Goal: Transaction & Acquisition: Purchase product/service

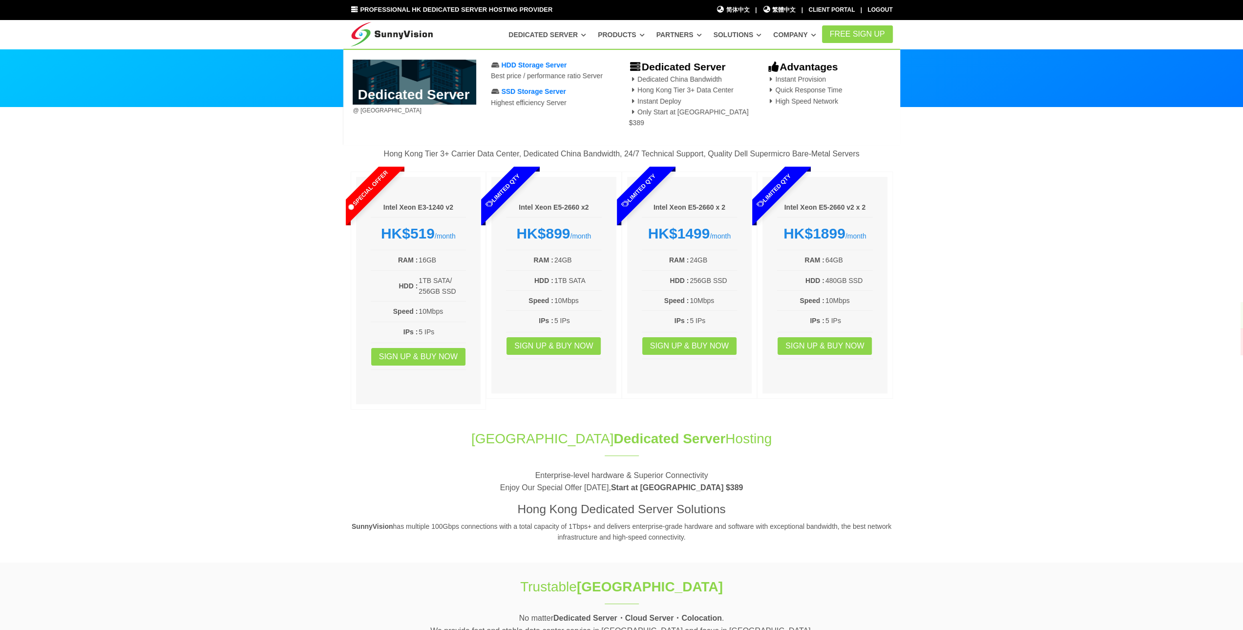
click at [581, 41] on link "Dedicated Server" at bounding box center [548, 35] width 78 height 18
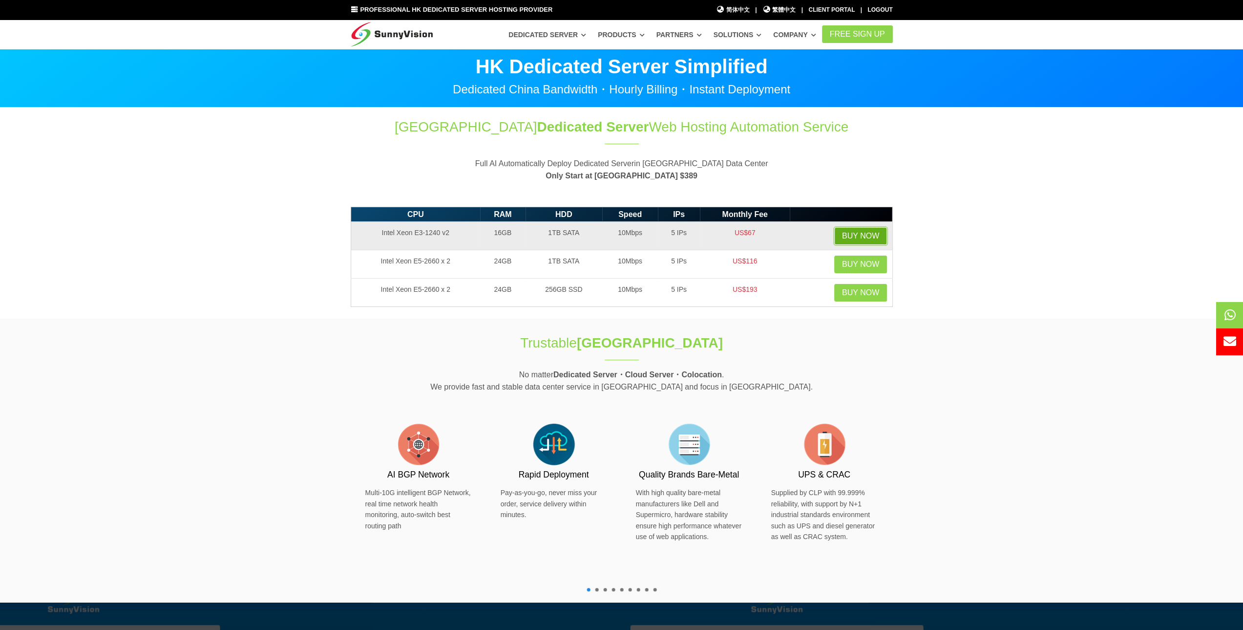
click at [871, 241] on link "Buy Now" at bounding box center [861, 236] width 53 height 18
click at [862, 231] on link "Buy Now" at bounding box center [861, 236] width 53 height 18
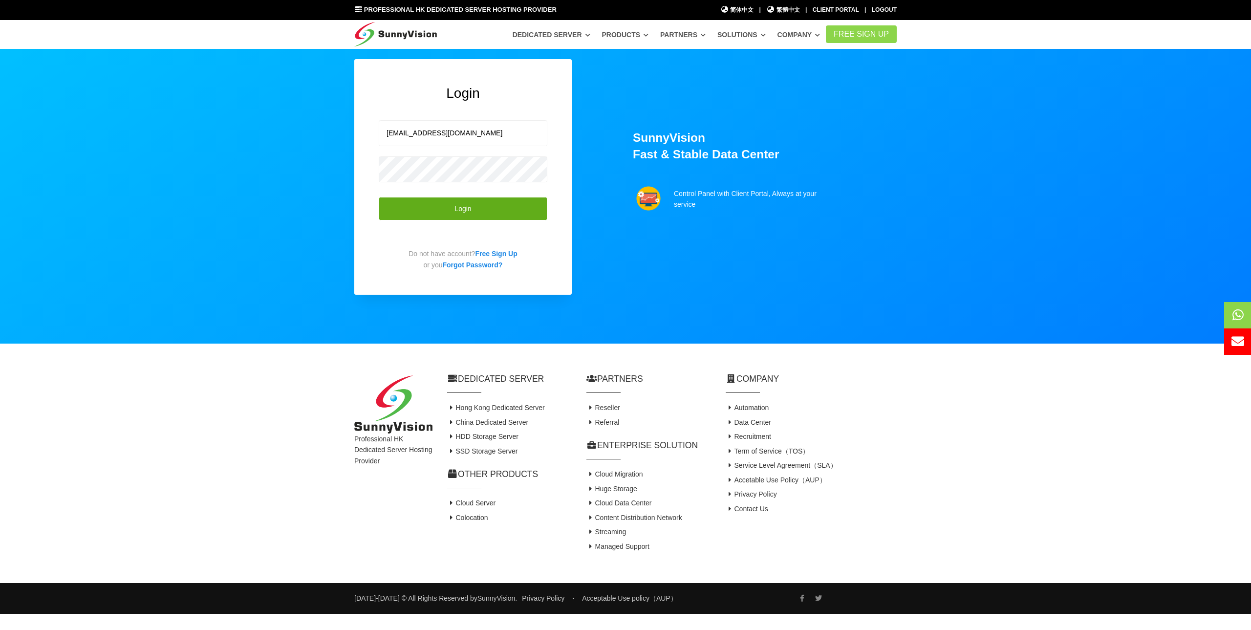
click at [468, 213] on button "Login" at bounding box center [463, 209] width 169 height 24
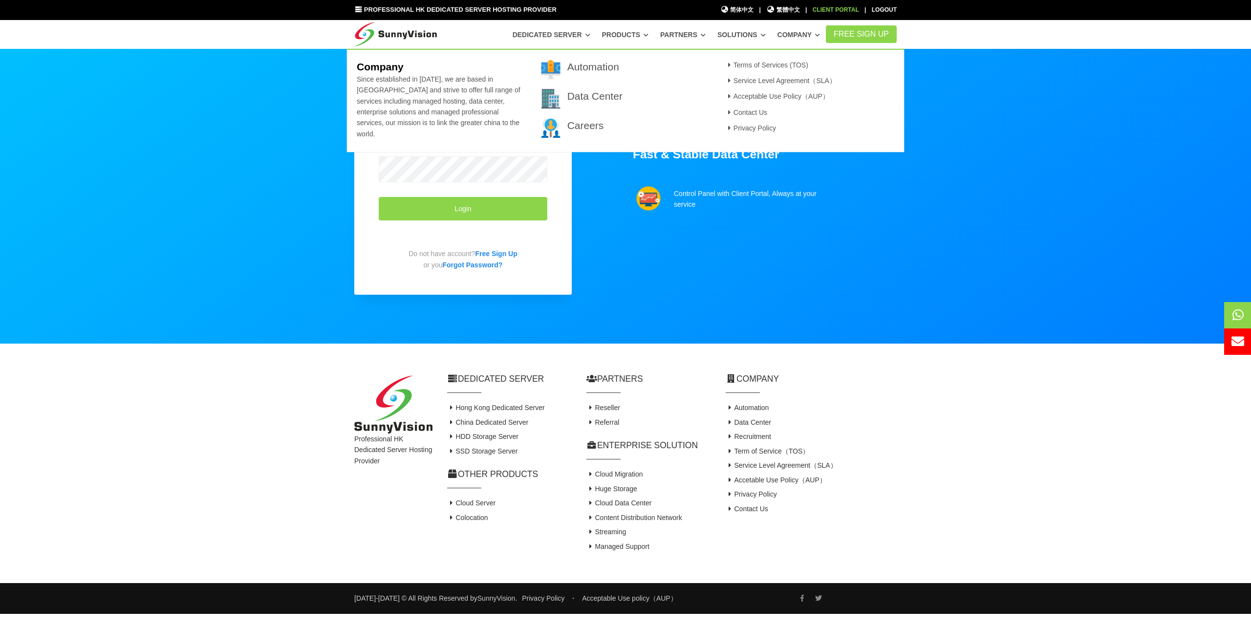
click at [829, 9] on div "Client Portal" at bounding box center [836, 9] width 46 height 9
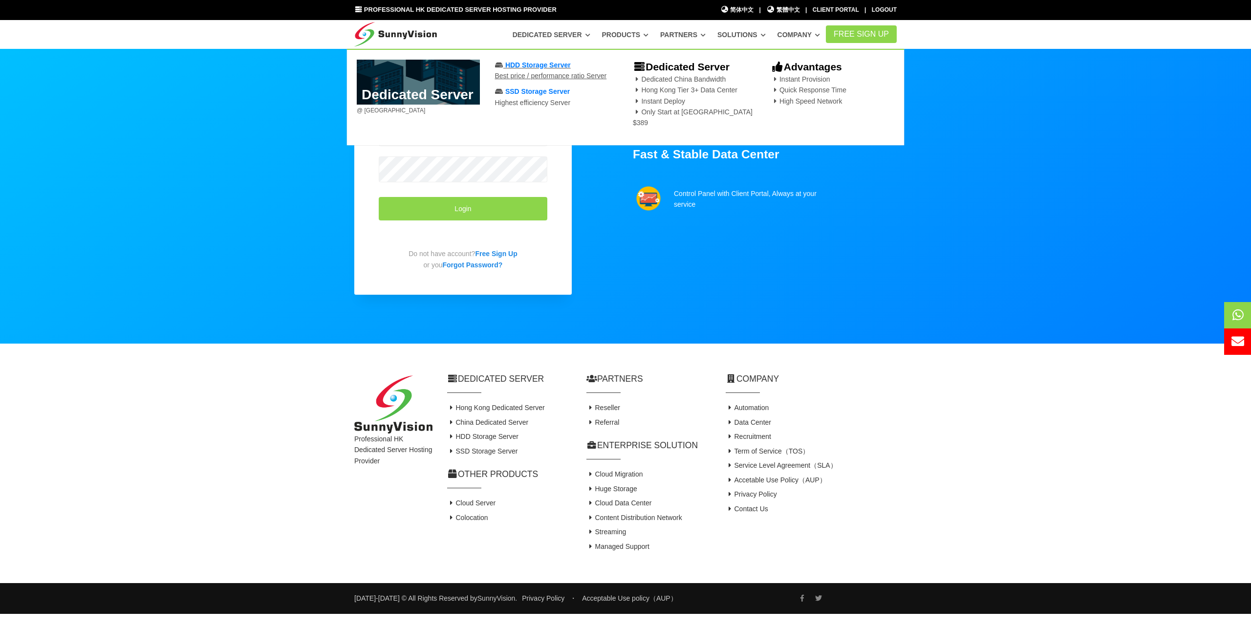
click at [538, 63] on span "HDD Storage Server" at bounding box center [537, 65] width 65 height 8
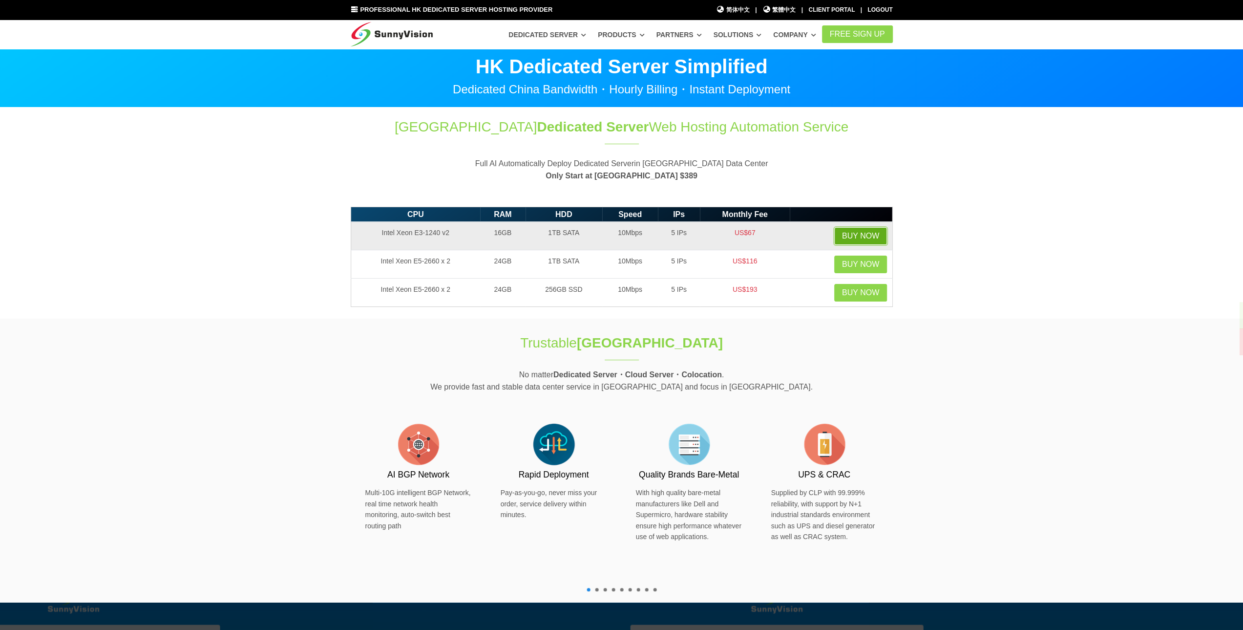
click at [857, 233] on link "Buy Now" at bounding box center [861, 236] width 53 height 18
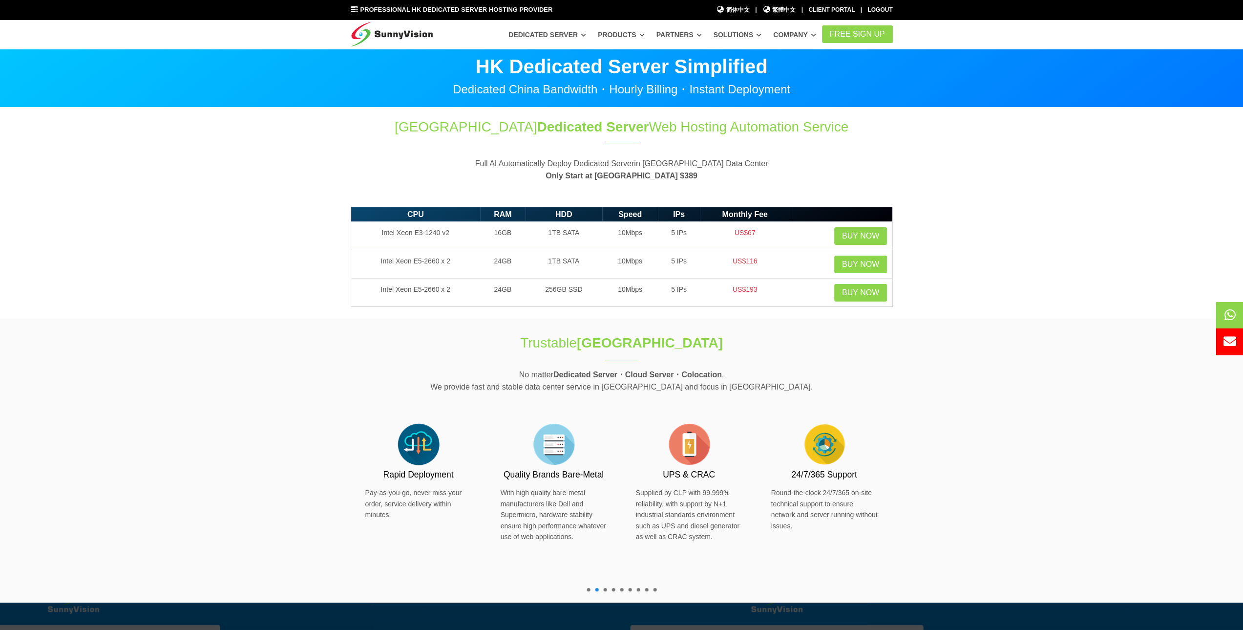
click at [1233, 345] on icon at bounding box center [1230, 341] width 13 height 13
